Goal: Entertainment & Leisure: Consume media (video, audio)

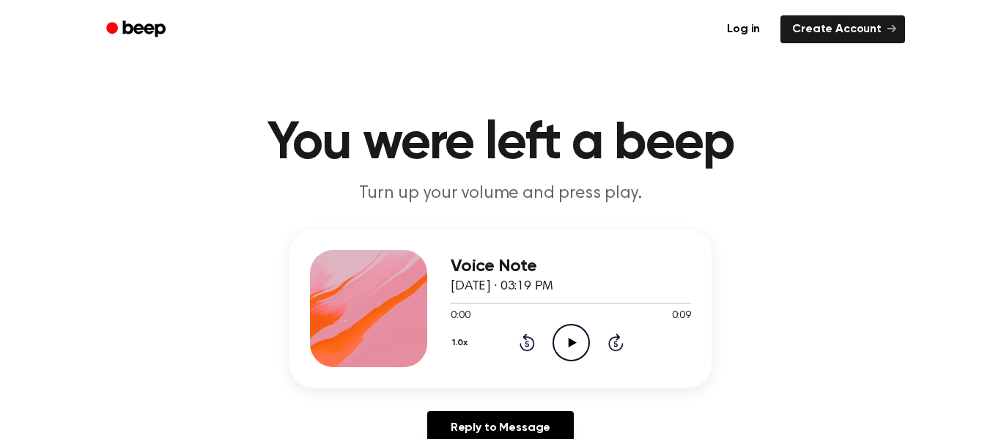
click at [564, 355] on icon "Play Audio" at bounding box center [571, 342] width 37 height 37
click at [559, 343] on icon "Play Audio" at bounding box center [571, 342] width 37 height 37
click at [561, 331] on icon "Play Audio" at bounding box center [571, 342] width 37 height 37
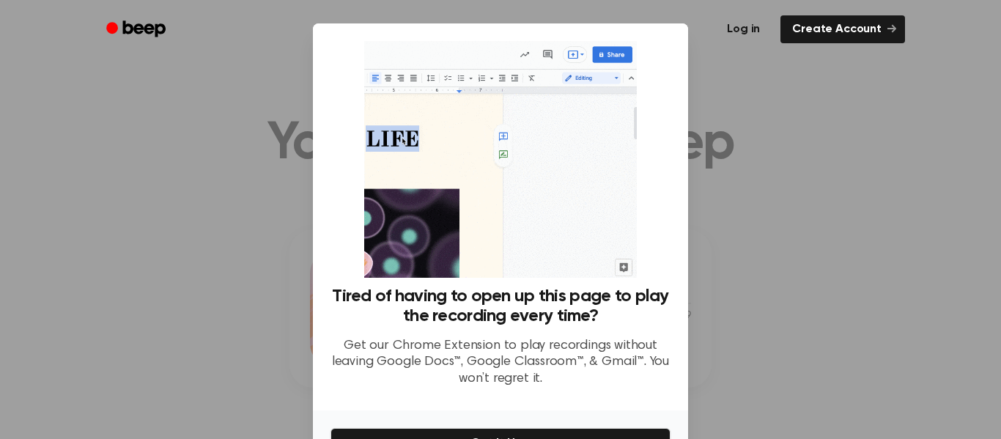
click at [761, 29] on link "Log in" at bounding box center [743, 29] width 56 height 28
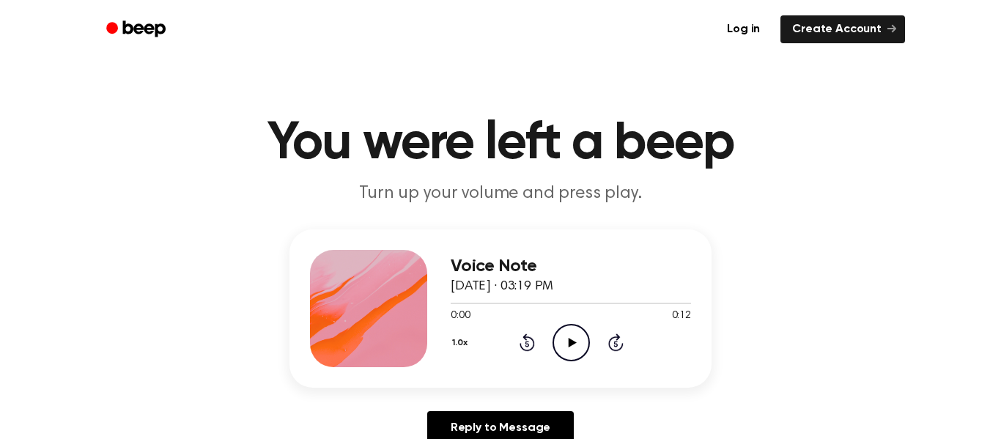
click at [571, 336] on icon "Play Audio" at bounding box center [571, 342] width 37 height 37
click at [555, 339] on icon "Play Audio" at bounding box center [571, 342] width 37 height 37
click at [559, 347] on icon "Play Audio" at bounding box center [571, 342] width 37 height 37
click at [570, 343] on icon at bounding box center [572, 343] width 8 height 10
click at [568, 353] on icon "Play Audio" at bounding box center [571, 342] width 37 height 37
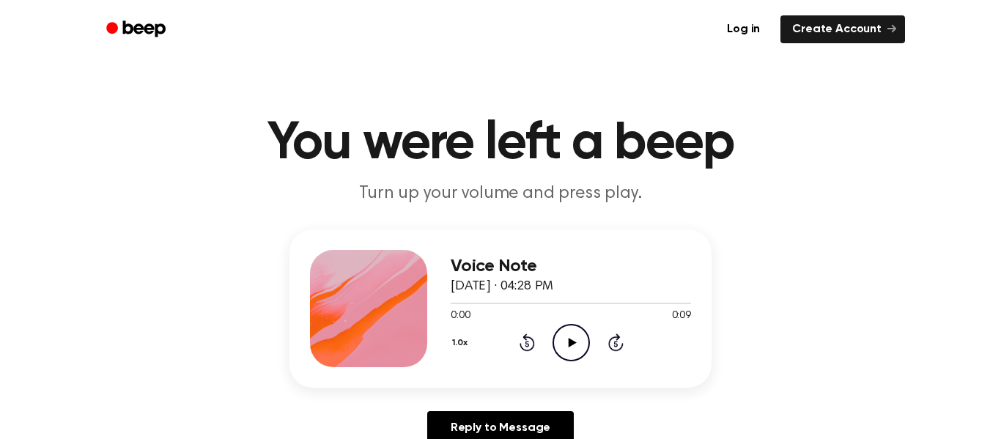
click at [578, 348] on icon "Play Audio" at bounding box center [571, 342] width 37 height 37
click at [567, 329] on icon "Play Audio" at bounding box center [571, 342] width 37 height 37
click at [581, 347] on icon "Play Audio" at bounding box center [571, 342] width 37 height 37
click at [582, 334] on icon "Play Audio" at bounding box center [571, 342] width 37 height 37
click at [573, 345] on icon "Play Audio" at bounding box center [571, 342] width 37 height 37
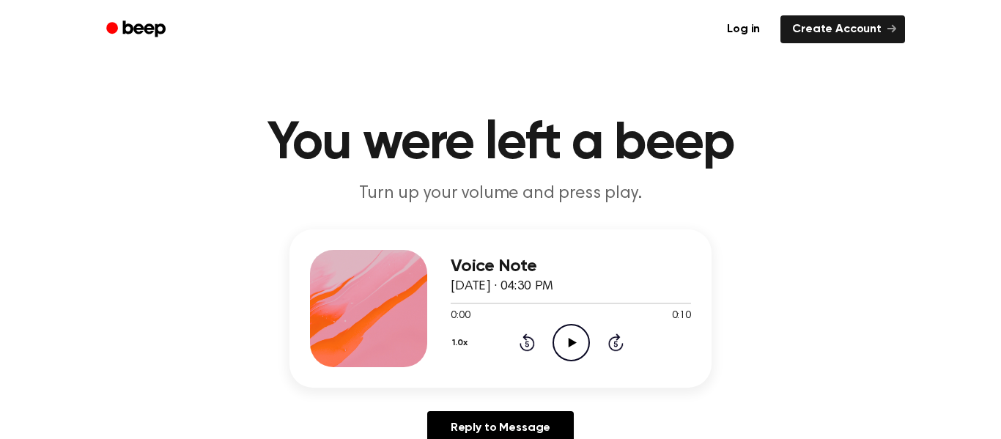
click at [559, 346] on icon "Play Audio" at bounding box center [571, 342] width 37 height 37
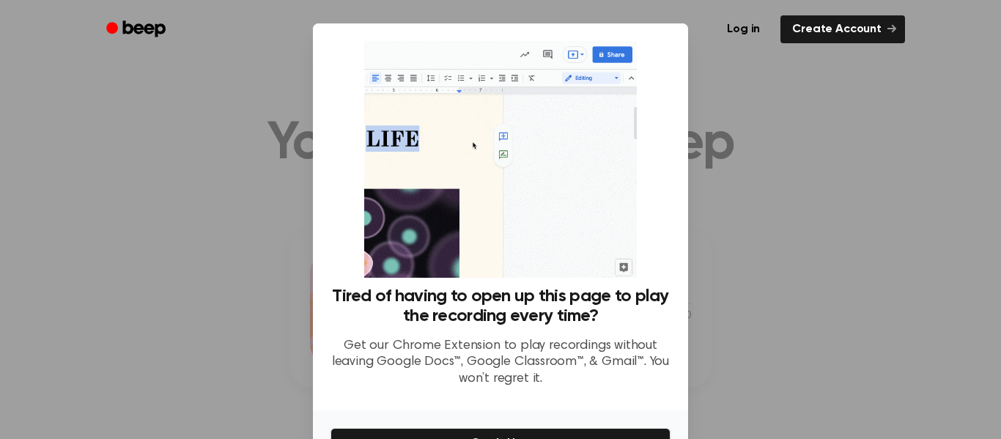
click at [841, 266] on div at bounding box center [500, 219] width 1001 height 439
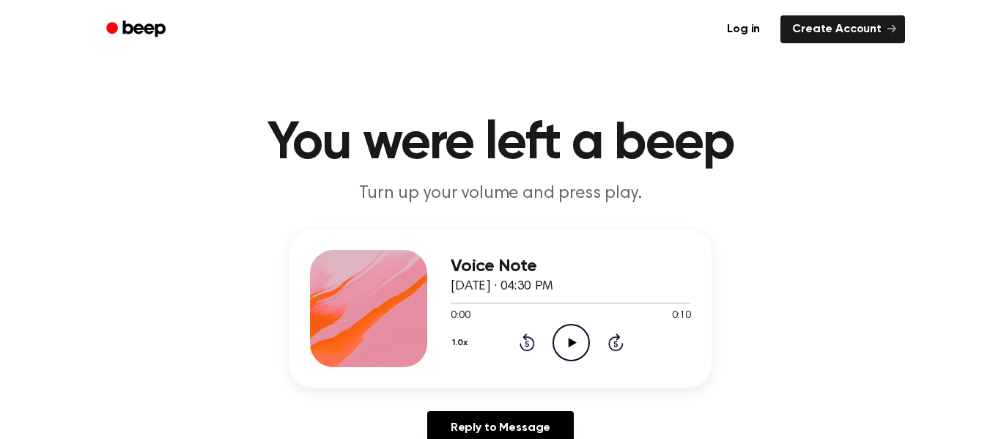
click at [568, 342] on icon at bounding box center [572, 343] width 8 height 10
click at [581, 346] on icon "Play Audio" at bounding box center [571, 342] width 37 height 37
click at [574, 333] on icon "Play Audio" at bounding box center [571, 342] width 37 height 37
click at [568, 329] on icon "Play Audio" at bounding box center [571, 342] width 37 height 37
click at [570, 345] on icon "Play Audio" at bounding box center [571, 342] width 37 height 37
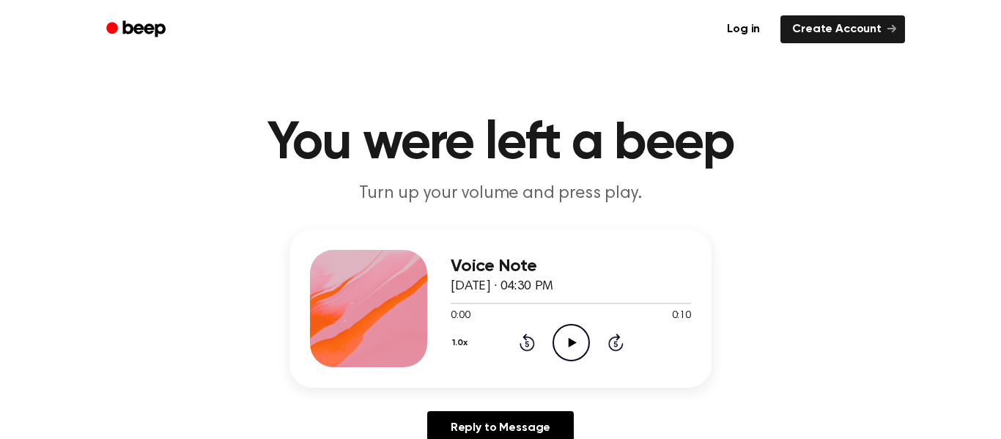
click at [571, 341] on icon at bounding box center [572, 343] width 8 height 10
click at [575, 355] on icon "Play Audio" at bounding box center [571, 342] width 37 height 37
click at [554, 341] on icon "Play Audio" at bounding box center [571, 342] width 37 height 37
click at [562, 350] on icon "Play Audio" at bounding box center [571, 342] width 37 height 37
